Goal: Find specific page/section: Find specific page/section

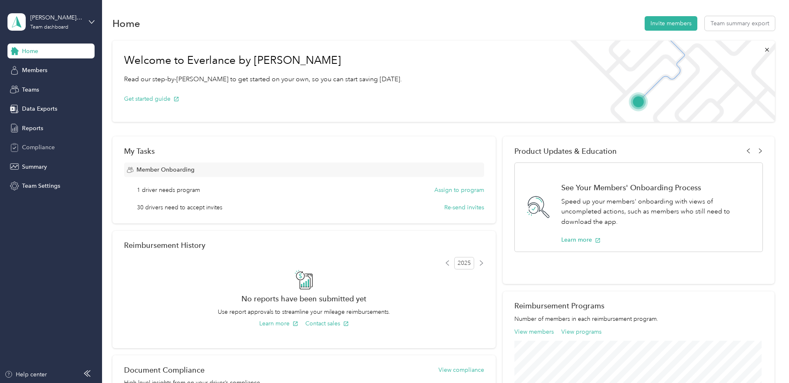
click at [31, 152] on span "Compliance" at bounding box center [38, 147] width 33 height 9
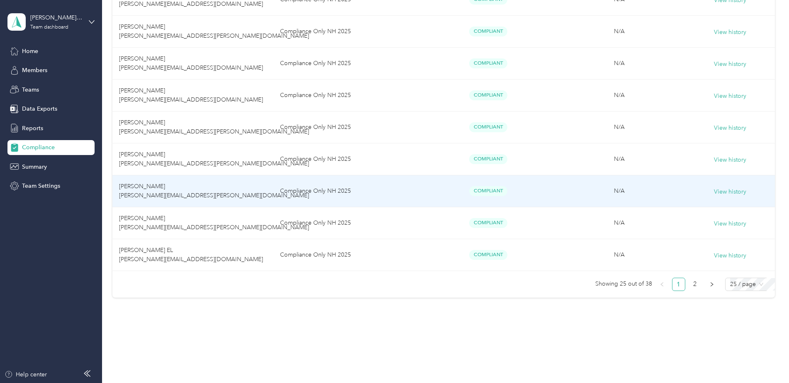
scroll to position [1062, 0]
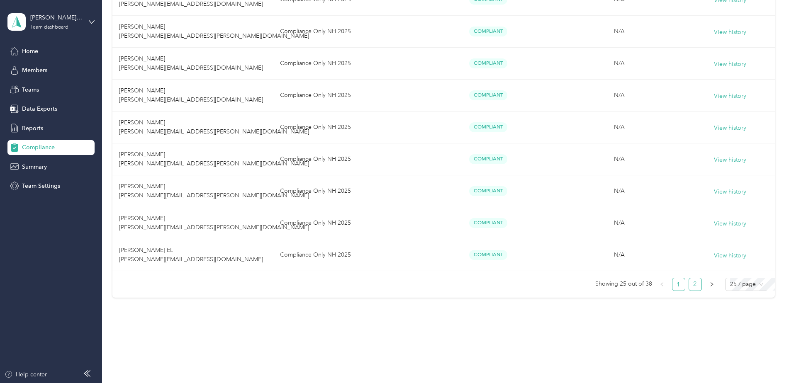
click at [689, 284] on link "2" at bounding box center [695, 284] width 12 height 12
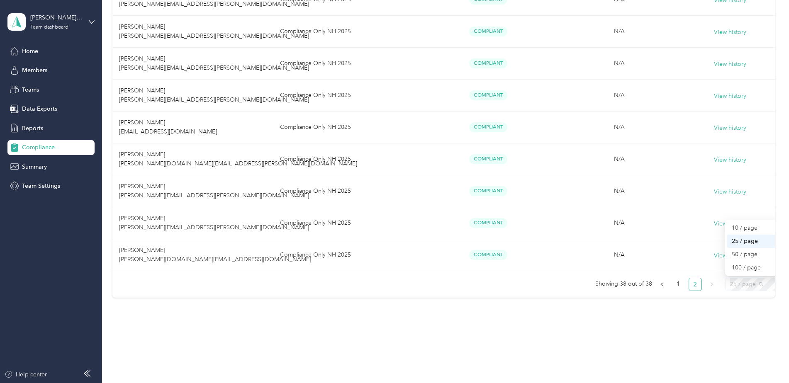
click at [730, 287] on span "25 / page" at bounding box center [746, 284] width 33 height 12
click at [732, 250] on div "50 / page" at bounding box center [756, 254] width 48 height 9
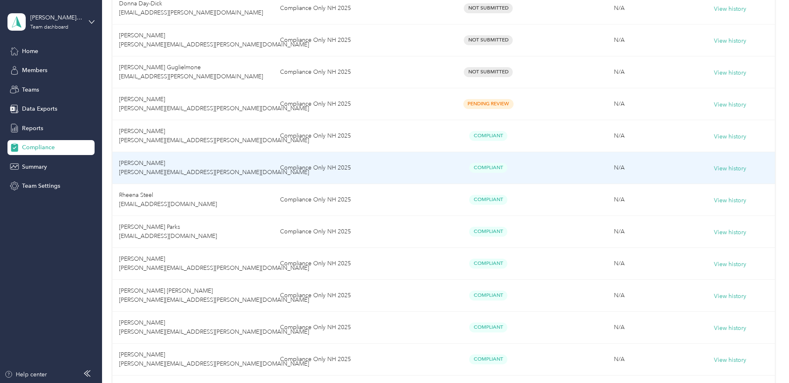
scroll to position [154, 0]
